Goal: Task Accomplishment & Management: Complete application form

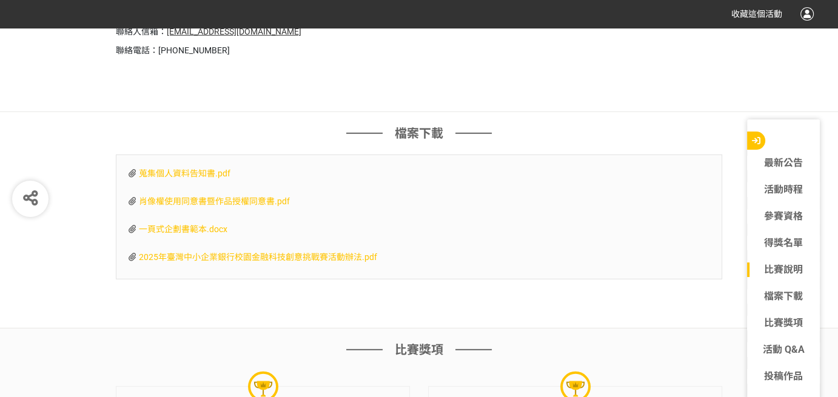
scroll to position [3519, 0]
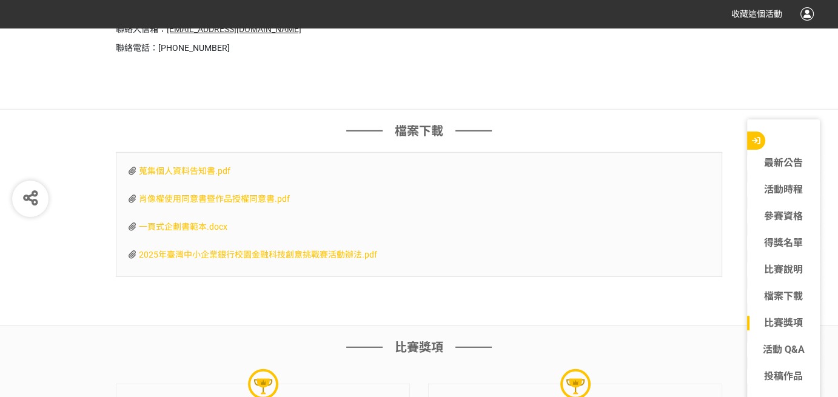
click at [204, 222] on span "一頁式企劃書範本.docx" at bounding box center [183, 227] width 89 height 10
click at [770, 243] on link "得獎名單" at bounding box center [783, 243] width 73 height 15
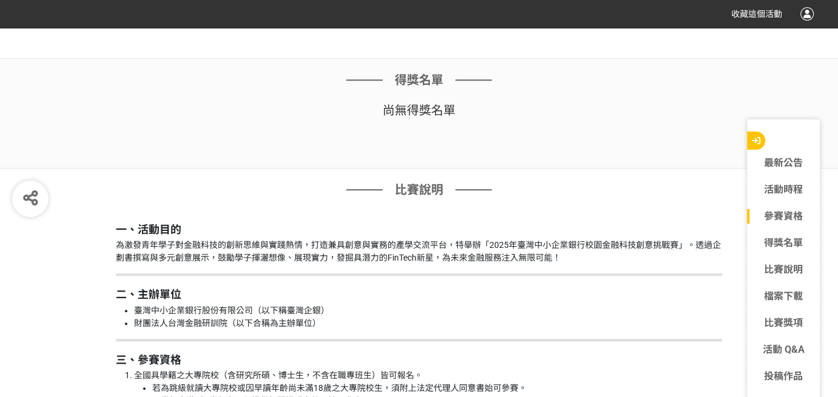
scroll to position [977, 0]
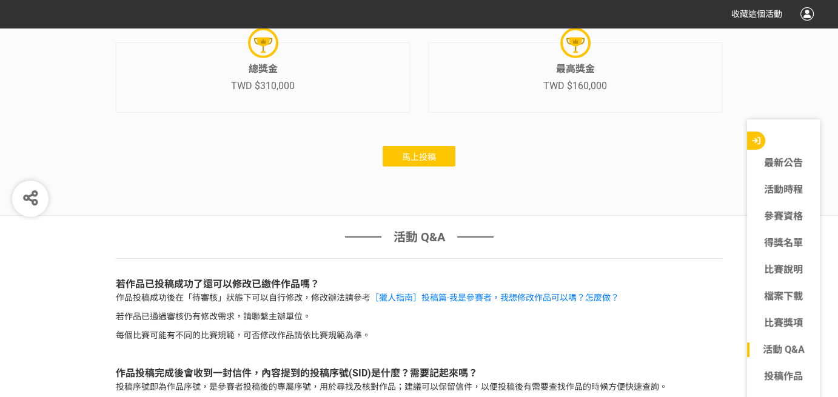
scroll to position [3851, 0]
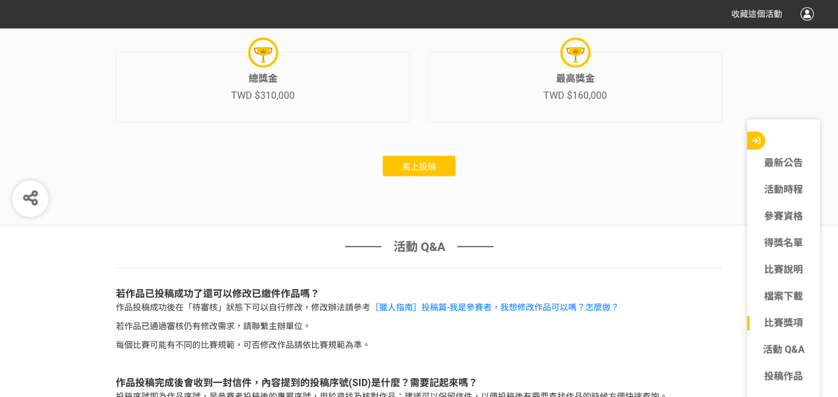
click at [426, 167] on button "馬上投稿" at bounding box center [419, 166] width 73 height 21
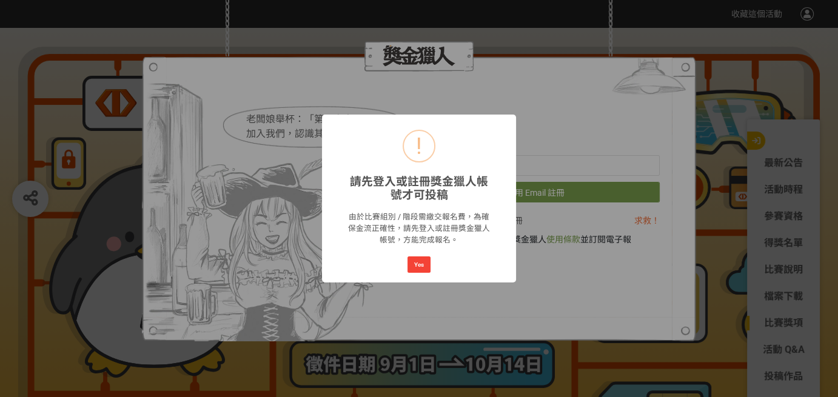
scroll to position [0, 0]
click at [415, 264] on button "Yes" at bounding box center [419, 265] width 23 height 17
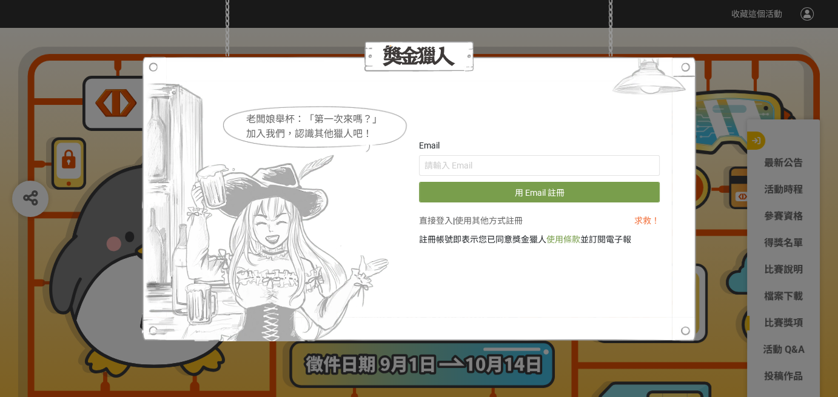
click at [443, 222] on link "直接登入" at bounding box center [436, 221] width 34 height 10
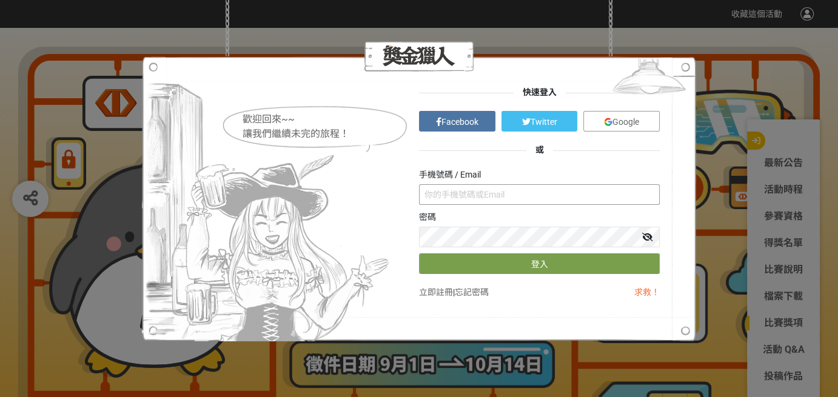
click at [487, 195] on input "text" at bounding box center [539, 194] width 241 height 21
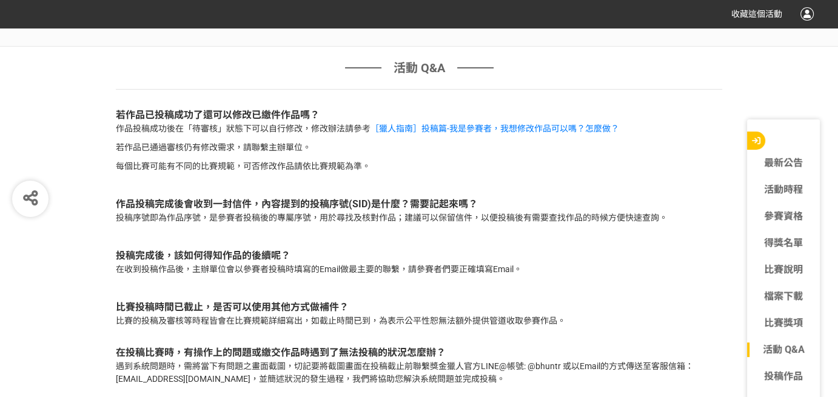
scroll to position [3851, 0]
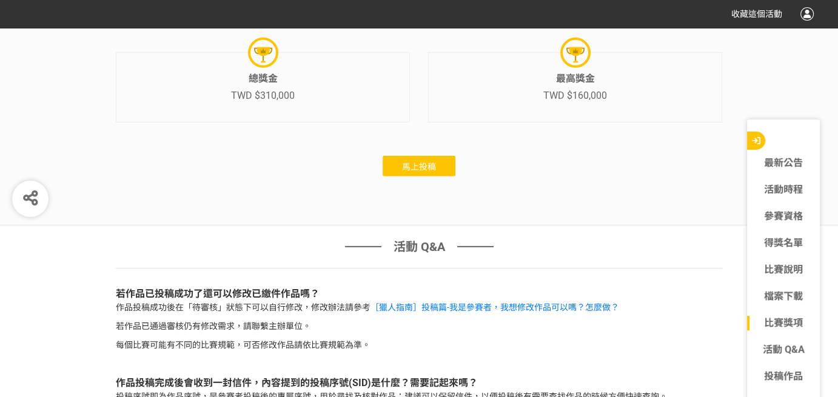
click at [436, 166] on span "馬上投稿" at bounding box center [419, 167] width 34 height 10
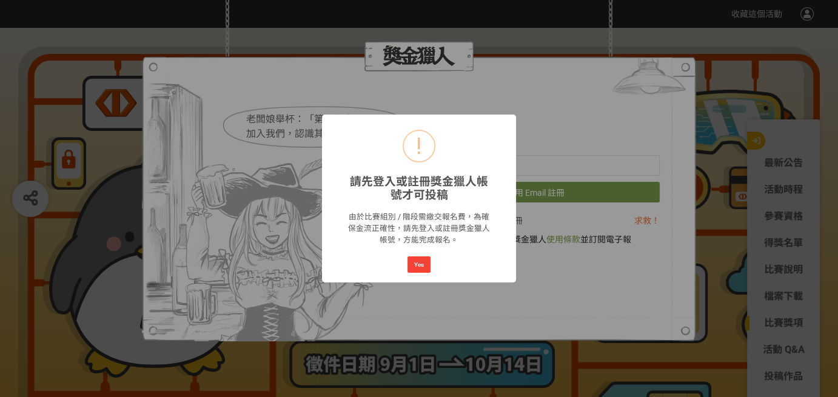
scroll to position [0, 0]
click at [422, 261] on button "Yes" at bounding box center [419, 265] width 23 height 17
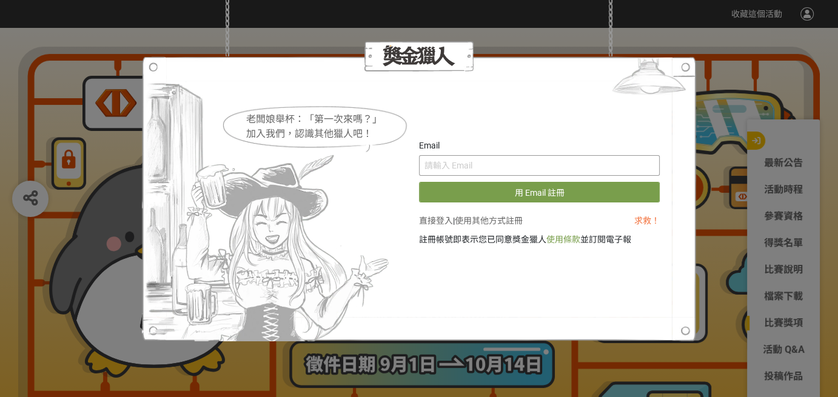
click at [537, 167] on input "text" at bounding box center [539, 165] width 241 height 21
click at [436, 218] on link "直接登入" at bounding box center [436, 221] width 34 height 10
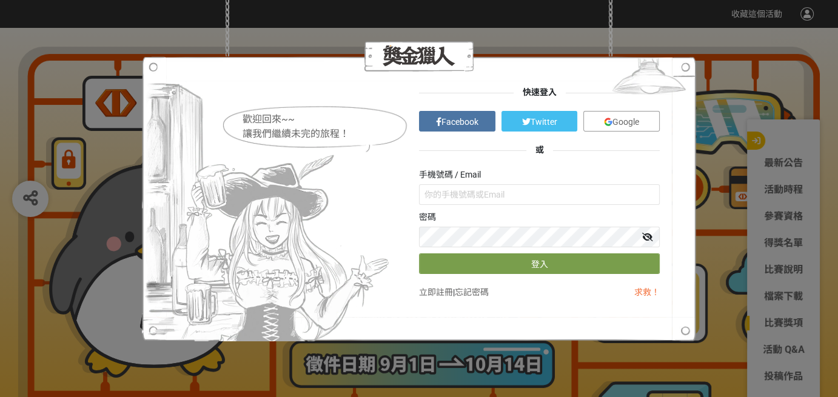
click at [450, 119] on span "Facebook" at bounding box center [460, 122] width 37 height 10
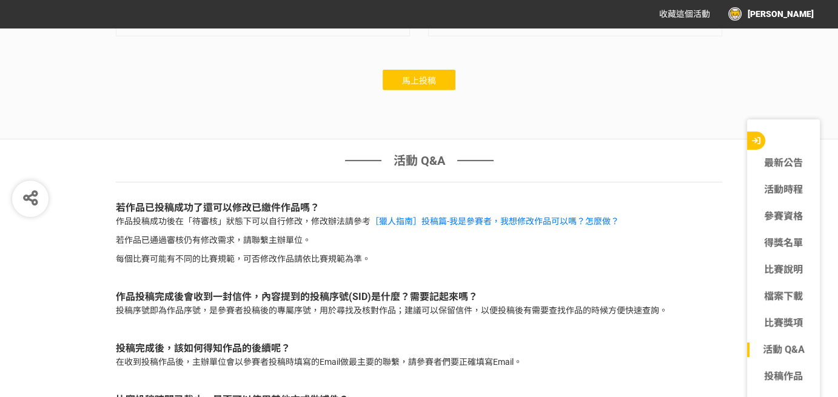
scroll to position [3943, 0]
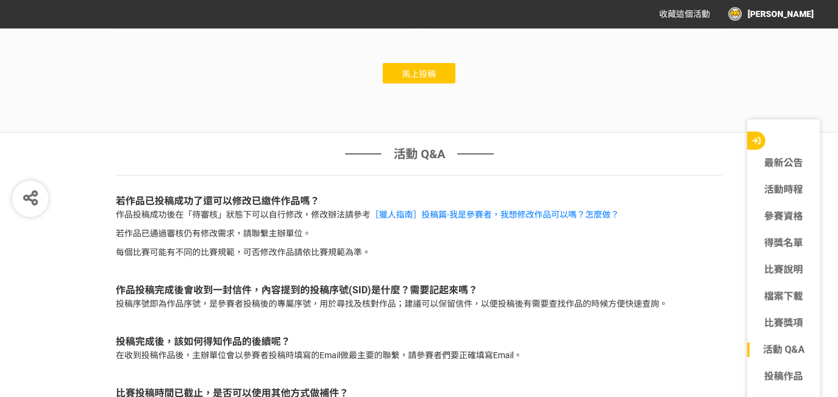
click at [433, 76] on button "馬上投稿" at bounding box center [419, 73] width 73 height 21
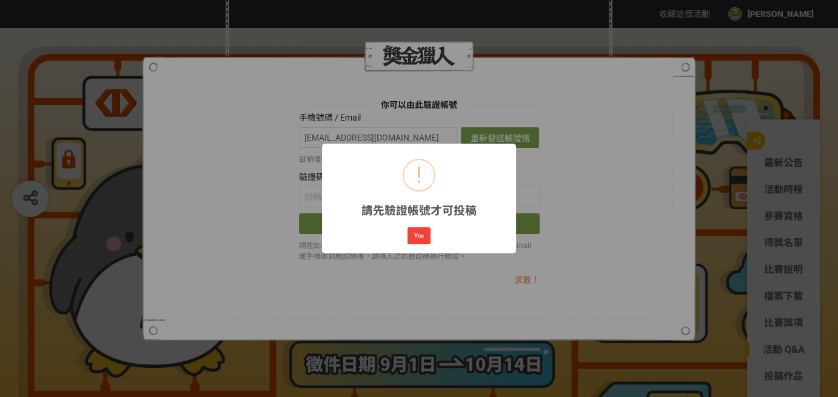
scroll to position [0, 0]
click at [421, 234] on button "Yes" at bounding box center [419, 236] width 23 height 17
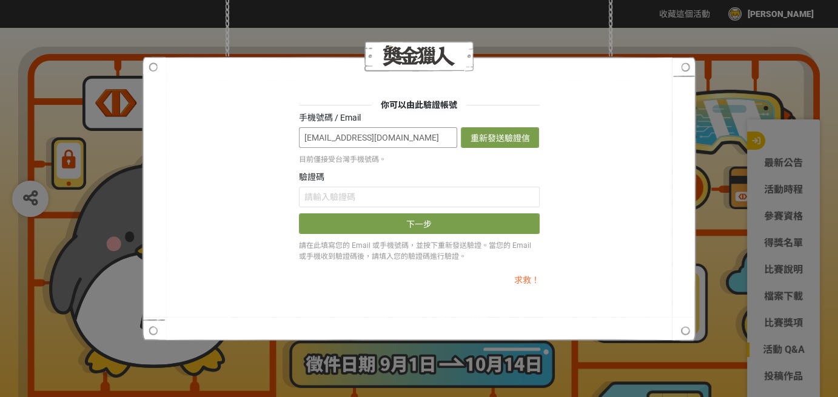
scroll to position [0, 19]
drag, startPoint x: 301, startPoint y: 135, endPoint x: 495, endPoint y: 140, distance: 194.2
click at [495, 140] on div "[EMAIL_ADDRESS][DOMAIN_NAME] 重新發送驗證信" at bounding box center [419, 137] width 241 height 21
type input "ㄗ"
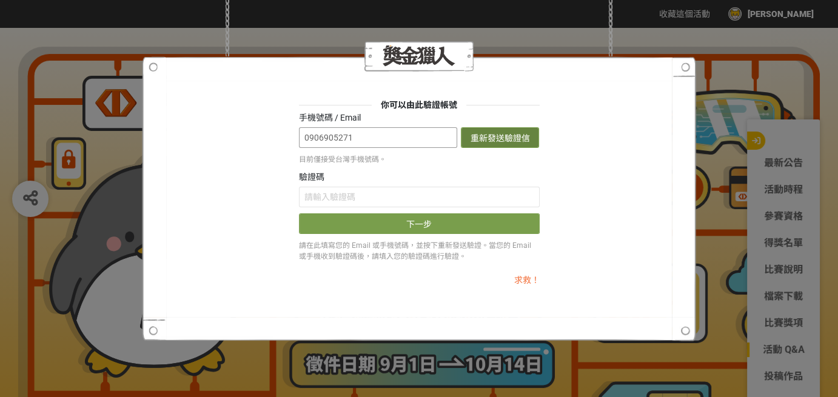
type input "0906905271"
click at [508, 135] on button "重新發送驗證信" at bounding box center [500, 137] width 78 height 21
click at [500, 138] on button "發送驗證信" at bounding box center [500, 137] width 78 height 21
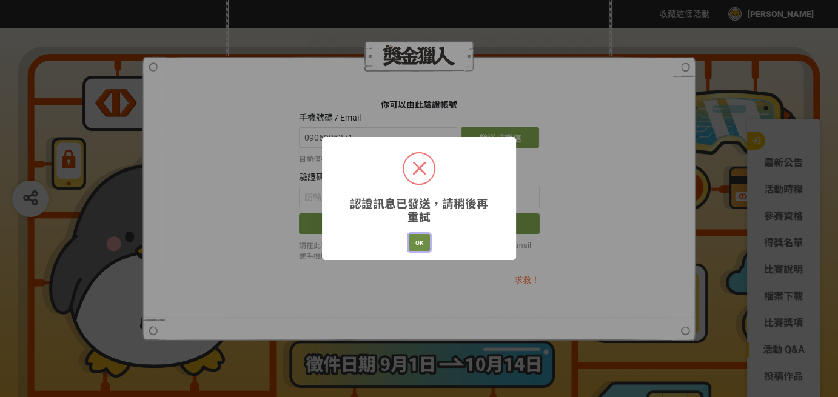
click at [427, 244] on button "OK" at bounding box center [419, 242] width 21 height 17
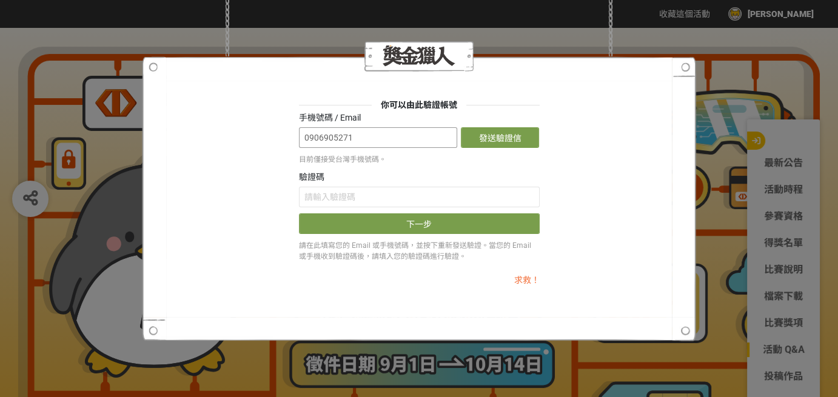
drag, startPoint x: 430, startPoint y: 146, endPoint x: 187, endPoint y: 140, distance: 242.1
click at [187, 140] on div "你可以由此驗證帳號 手機號碼 / Email 0906905271 發送驗證信 目前僅接受台灣手機號碼。 驗證碼 下一步 請在此填寫您的 Email 或手機號…" at bounding box center [419, 199] width 482 height 200
type input "[EMAIL_ADDRESS][DOMAIN_NAME]"
drag, startPoint x: 496, startPoint y: 141, endPoint x: 490, endPoint y: 141, distance: 6.1
click at [490, 141] on button "發送驗證信" at bounding box center [500, 137] width 78 height 21
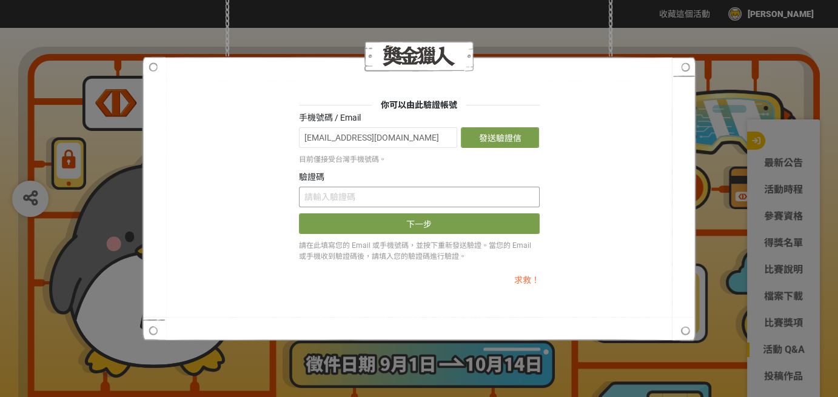
click at [394, 195] on input "text" at bounding box center [419, 197] width 241 height 21
click at [391, 194] on input "text" at bounding box center [419, 197] width 241 height 21
paste input "ODhtZ2RUWjg"
type input "ODhtZ2RUWjg"
click at [433, 227] on button "下一步" at bounding box center [419, 224] width 241 height 21
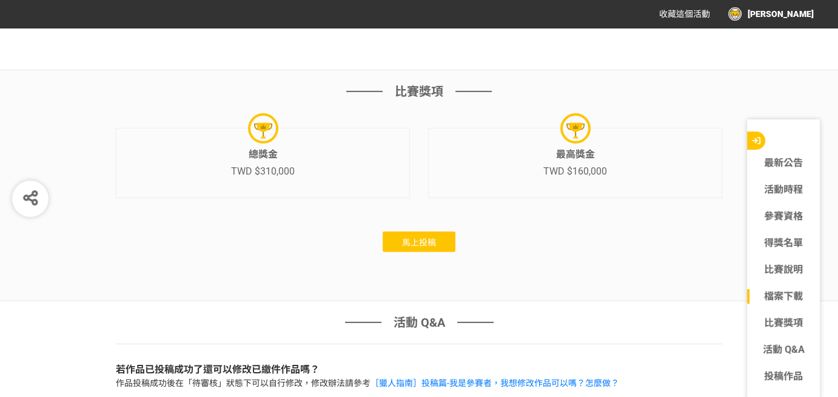
scroll to position [3790, 0]
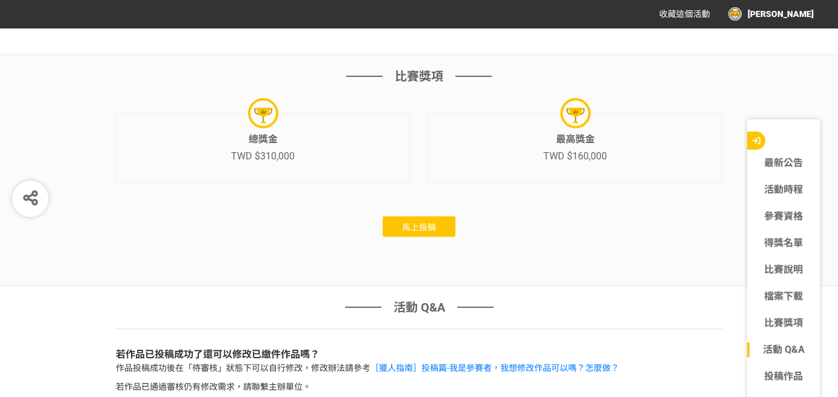
click at [427, 223] on span "馬上投稿" at bounding box center [419, 228] width 34 height 10
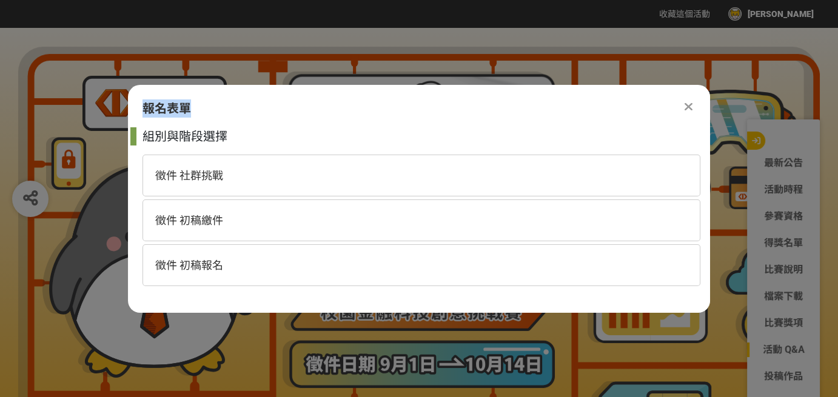
click at [692, 106] on div "報名表單 組別與階段選擇 徵件 社群挑戰 徵件 初稿繳件 徵件 初稿報名" at bounding box center [419, 199] width 582 height 228
click at [694, 106] on div at bounding box center [688, 106] width 15 height 15
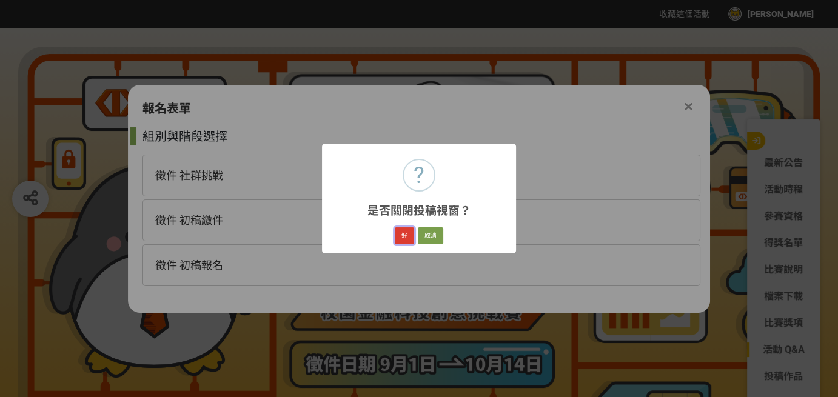
click at [404, 237] on button "好" at bounding box center [404, 236] width 19 height 17
